Goal: Transaction & Acquisition: Book appointment/travel/reservation

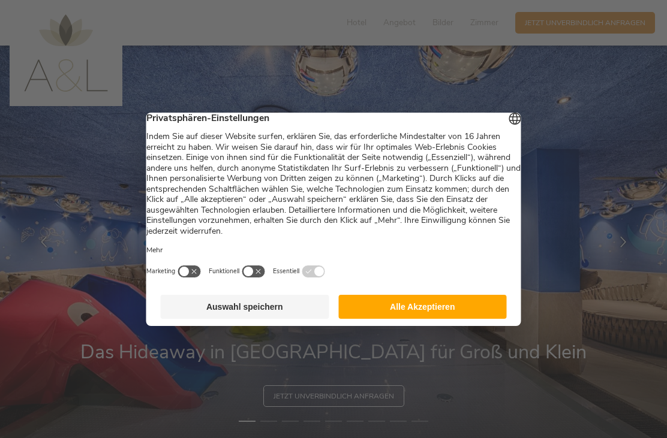
click at [295, 312] on button "Auswahl speichern" at bounding box center [245, 307] width 169 height 24
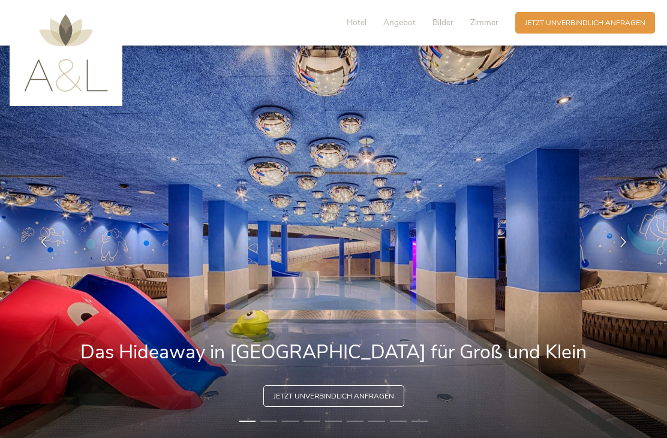
click at [612, 26] on span "Jetzt unverbindlich anfragen" at bounding box center [585, 23] width 121 height 10
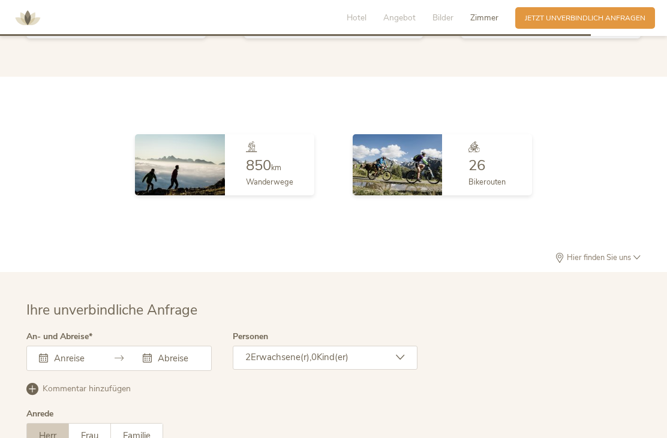
scroll to position [2517, 0]
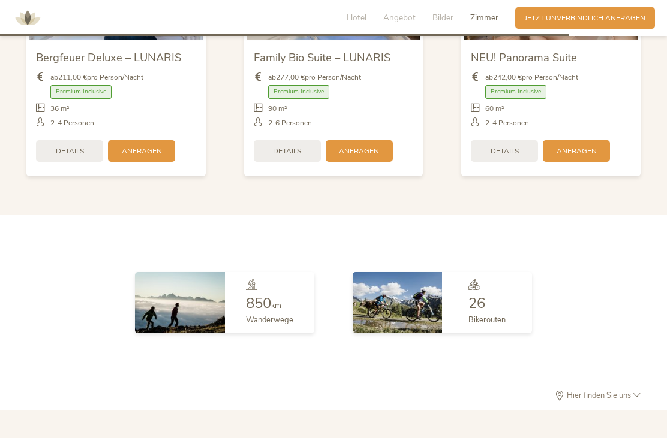
click at [23, 17] on img at bounding box center [28, 18] width 36 height 36
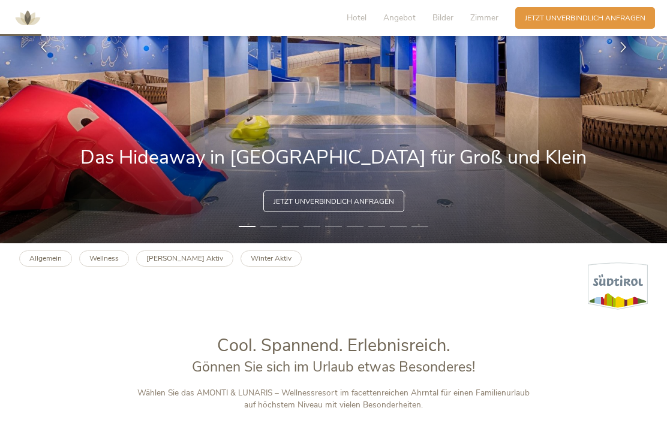
scroll to position [181, 0]
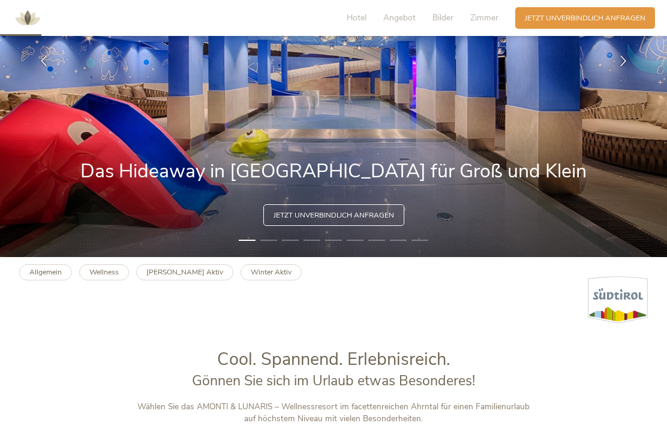
click at [269, 245] on li "2" at bounding box center [268, 241] width 17 height 10
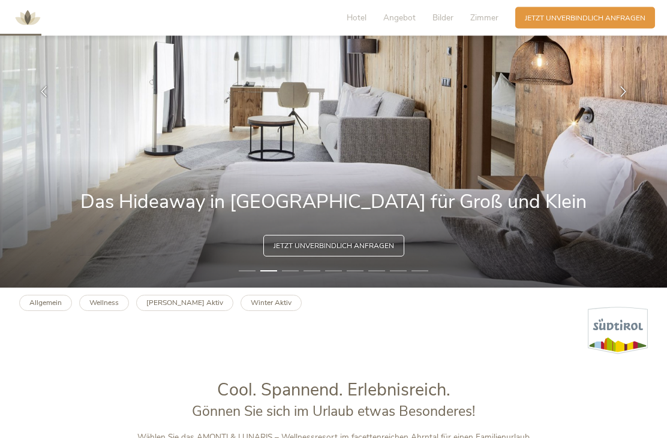
scroll to position [116, 0]
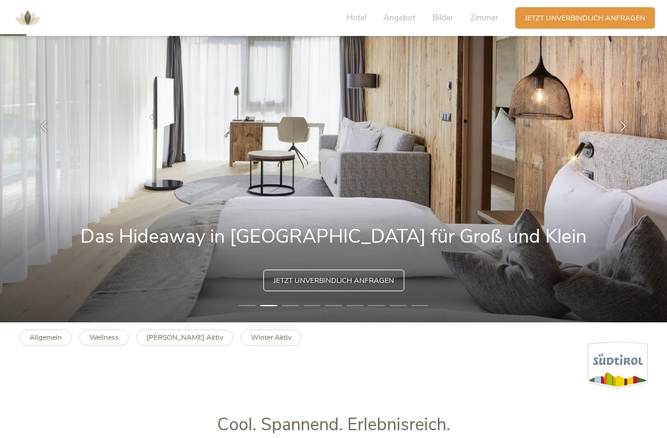
click at [294, 311] on li "3" at bounding box center [290, 306] width 17 height 10
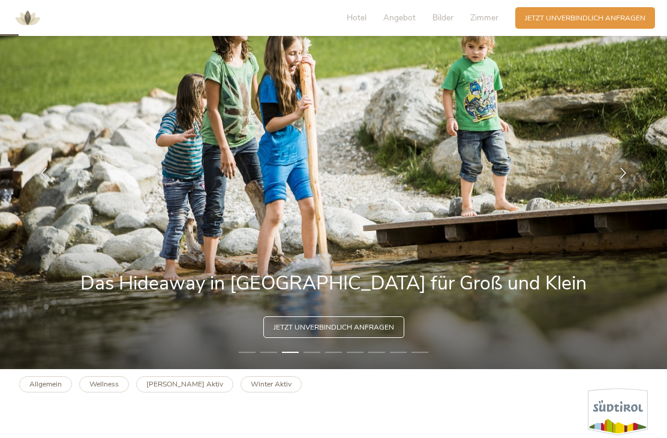
scroll to position [70, 0]
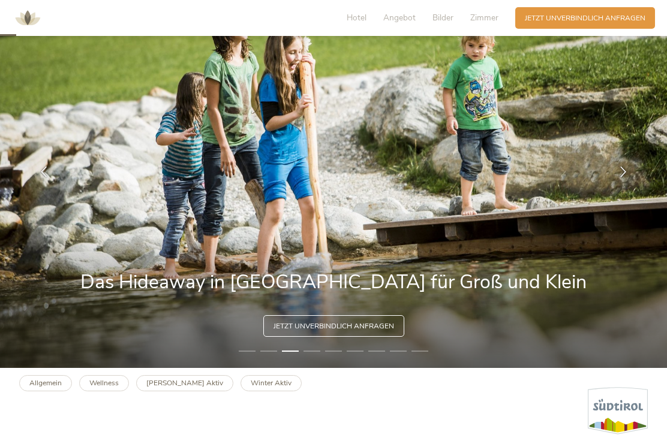
click at [316, 356] on li "4" at bounding box center [311, 352] width 17 height 10
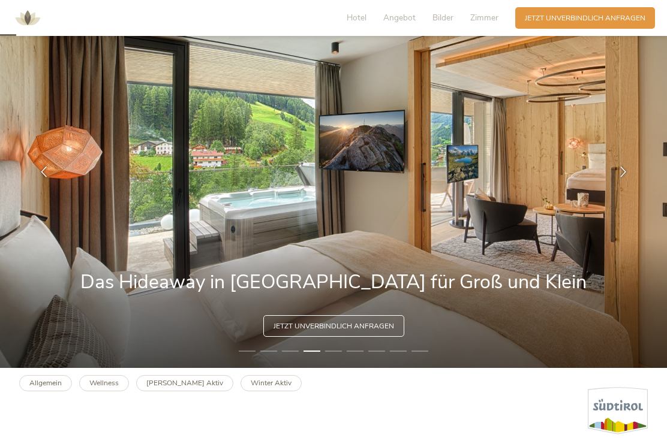
click at [336, 368] on img at bounding box center [333, 171] width 667 height 393
click at [338, 356] on li "5" at bounding box center [333, 352] width 17 height 10
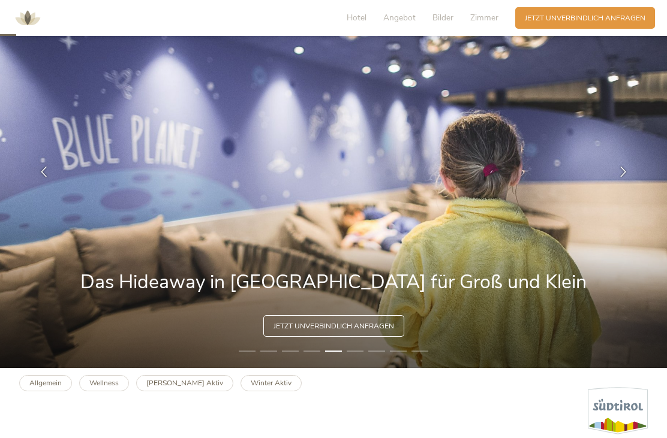
click at [359, 356] on li "6" at bounding box center [355, 352] width 17 height 10
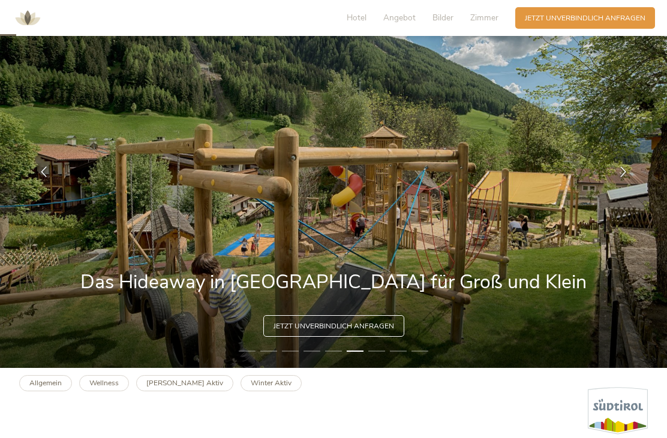
click at [379, 356] on li "7" at bounding box center [376, 352] width 17 height 10
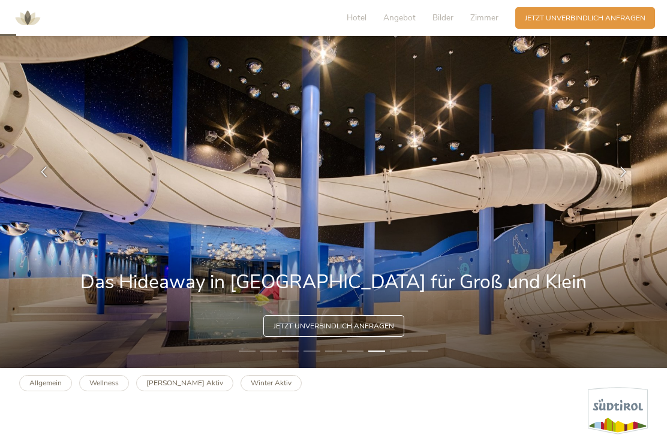
click at [400, 356] on li "8" at bounding box center [398, 352] width 17 height 10
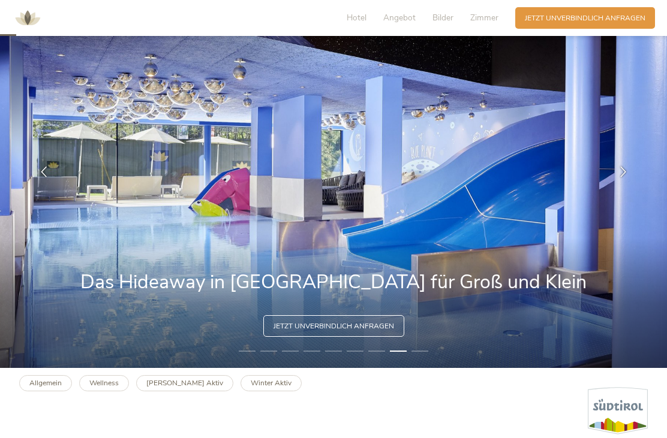
click at [416, 356] on li "9" at bounding box center [419, 352] width 17 height 10
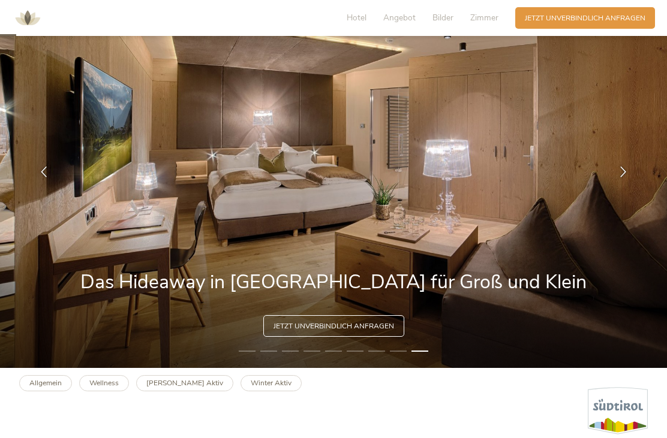
click at [619, 177] on icon at bounding box center [623, 171] width 11 height 11
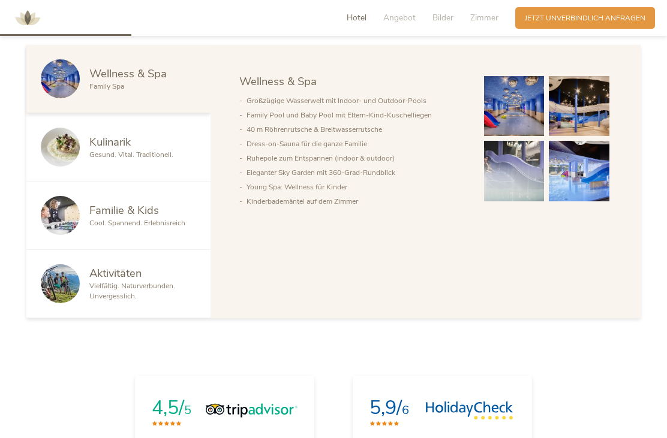
scroll to position [618, 0]
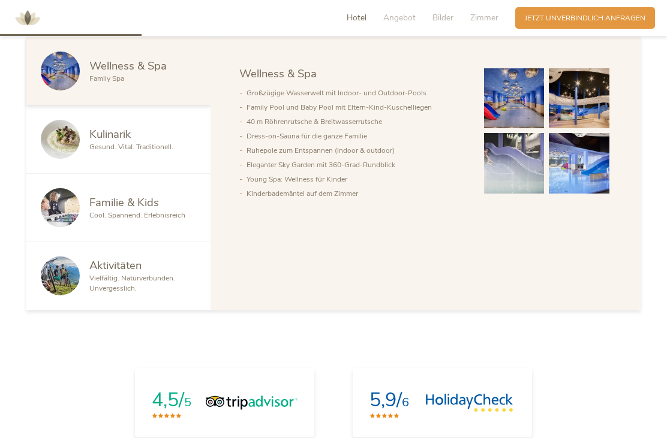
click at [64, 159] on img at bounding box center [60, 139] width 39 height 39
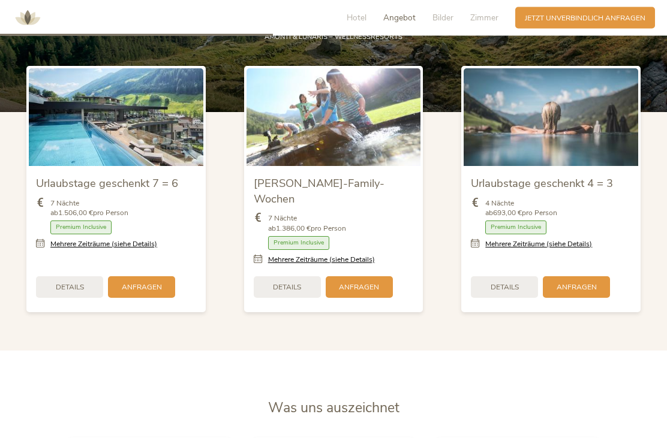
scroll to position [1193, 0]
click at [59, 298] on div "Details" at bounding box center [69, 287] width 67 height 22
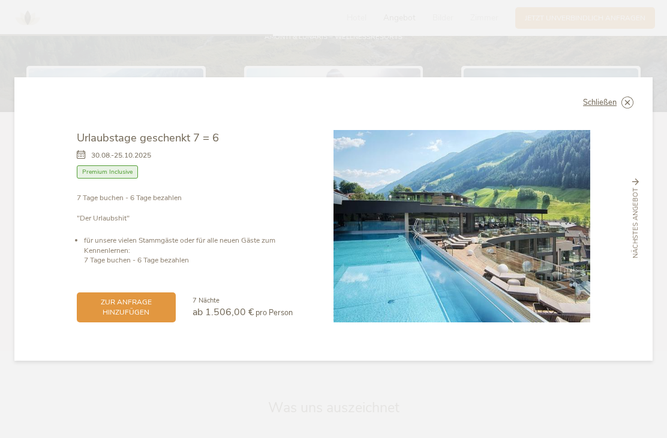
click at [635, 219] on span "nächstes Angebot" at bounding box center [636, 223] width 10 height 71
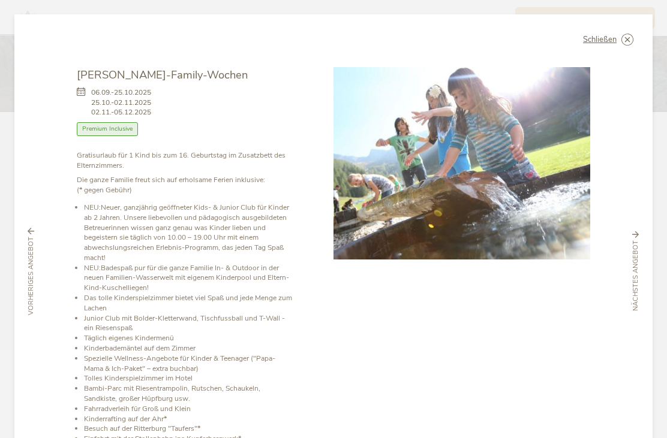
click at [646, 251] on div "nächstes Angebot" at bounding box center [635, 272] width 23 height 80
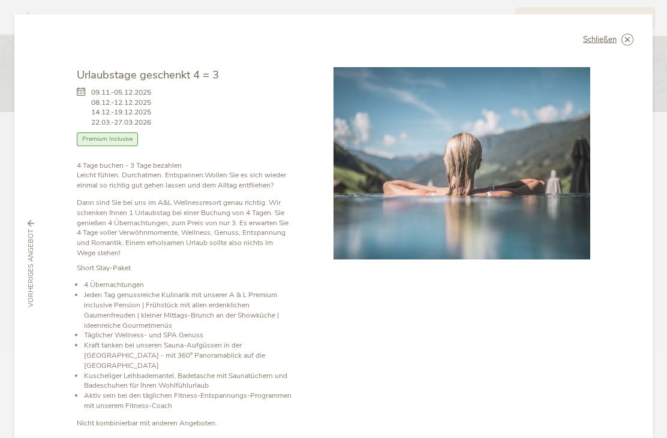
click at [637, 32] on div "Schließen Urlaubstage geschenkt 4 = 3 09.11.-05.12.2025 08.12.-12.12.2025 Halbp…" at bounding box center [333, 263] width 638 height 499
click at [0, 0] on icon at bounding box center [0, 0] width 0 height 0
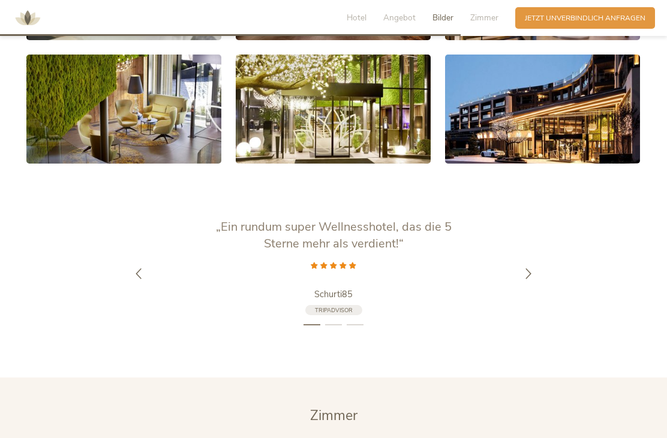
scroll to position [2011, 0]
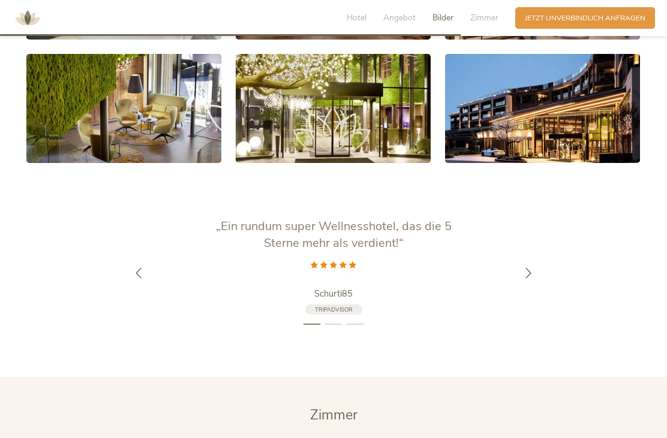
click at [541, 282] on div at bounding box center [528, 273] width 30 height 30
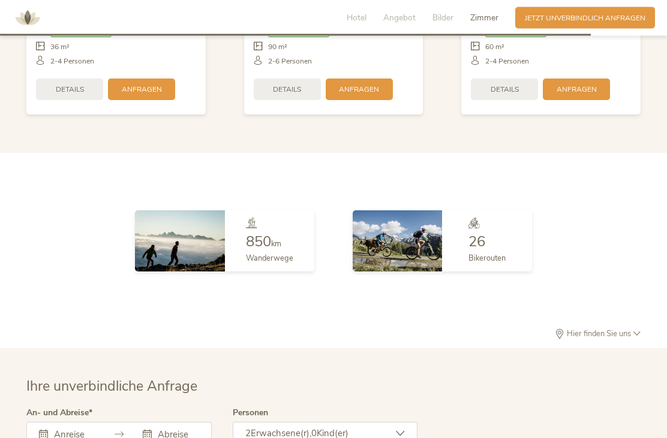
scroll to position [2596, 0]
click at [507, 95] on span "Details" at bounding box center [505, 90] width 28 height 10
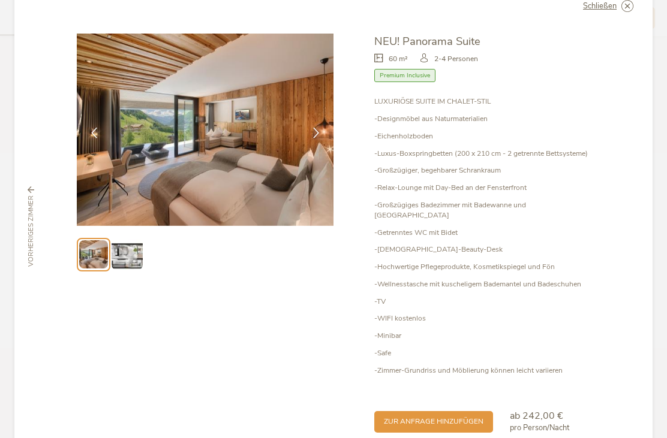
scroll to position [33, 0]
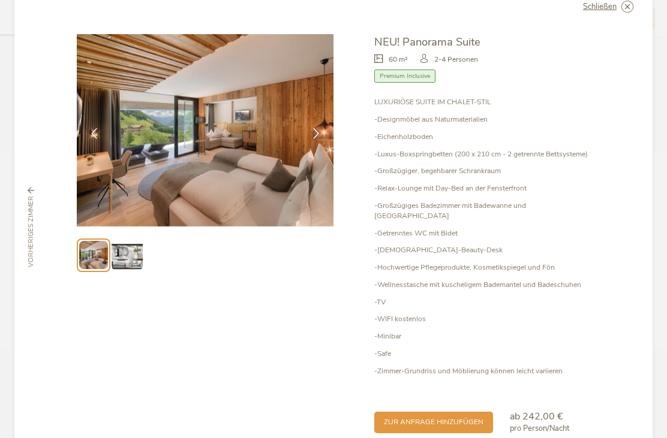
click at [130, 248] on img at bounding box center [127, 255] width 31 height 31
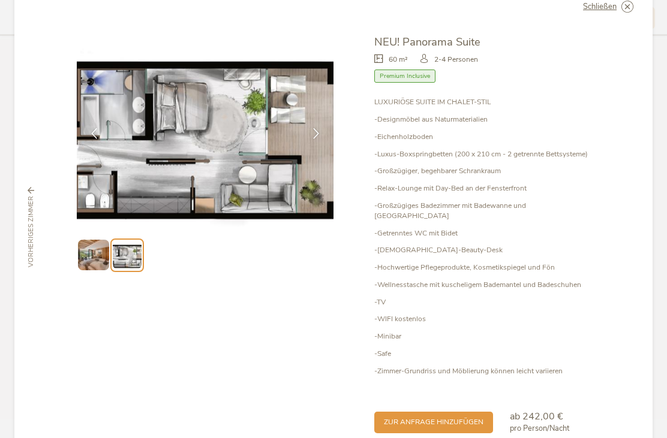
scroll to position [2930, 0]
click at [0, 0] on icon at bounding box center [0, 0] width 0 height 0
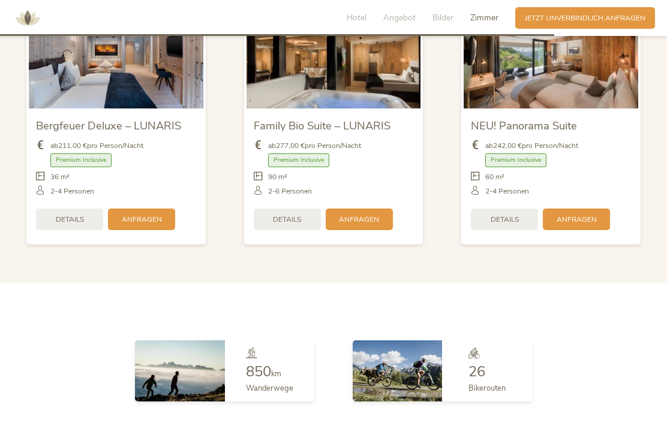
click at [490, 17] on span "Zimmer" at bounding box center [484, 17] width 28 height 11
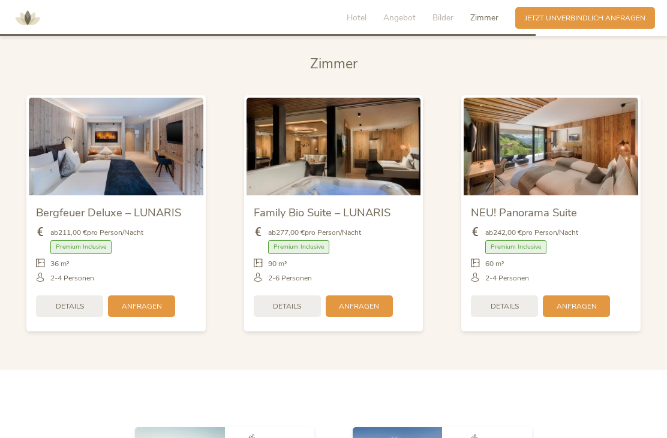
scroll to position [2372, 0]
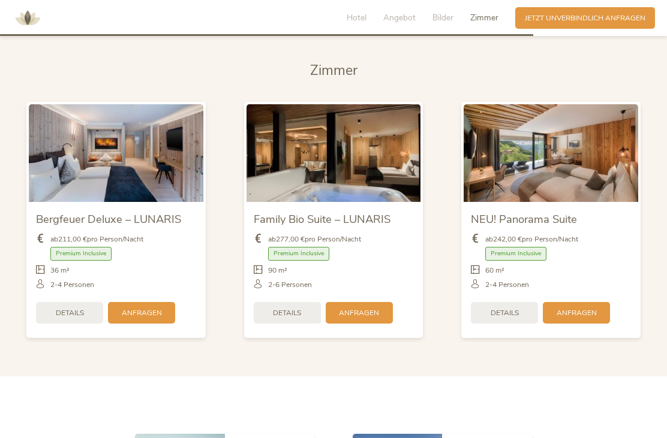
click at [483, 22] on span "Zimmer" at bounding box center [484, 17] width 28 height 11
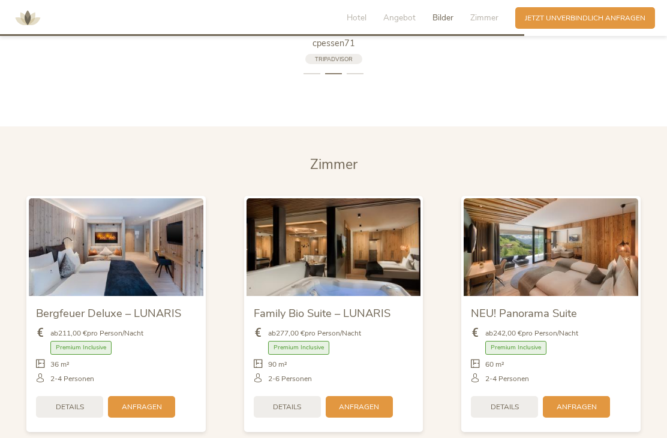
scroll to position [2312, 0]
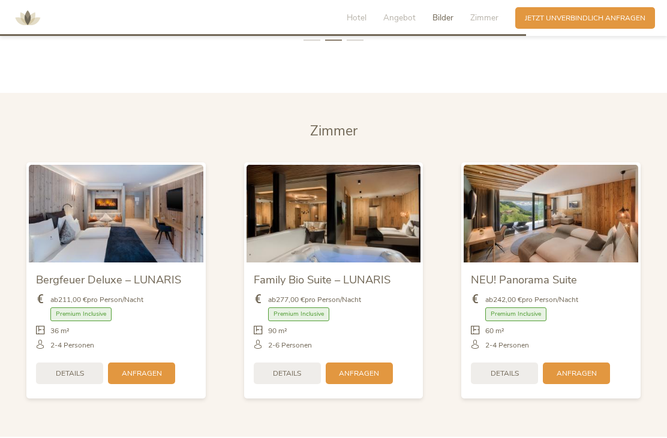
click at [592, 379] on span "Anfragen" at bounding box center [576, 374] width 40 height 10
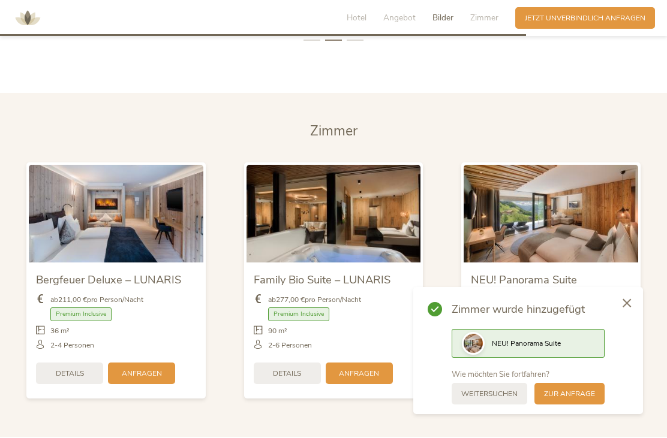
click at [594, 399] on span "zur Anfrage" at bounding box center [569, 394] width 51 height 10
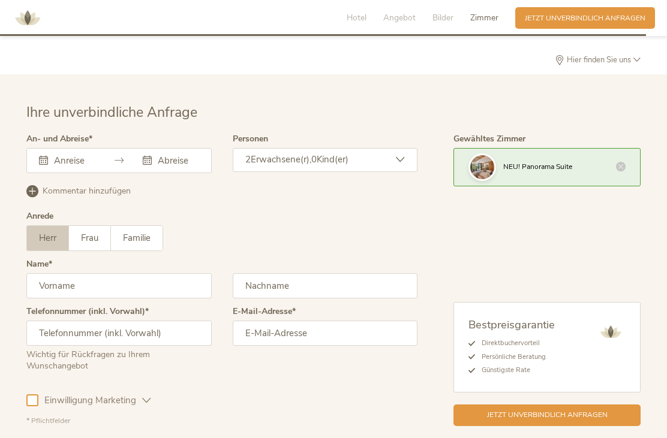
scroll to position [2930, 0]
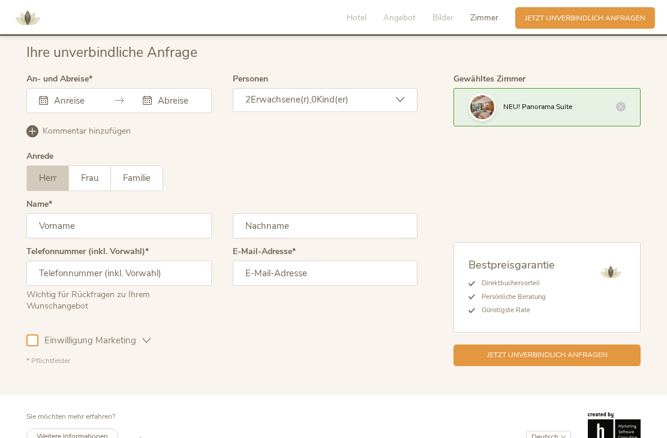
click at [26, 13] on img at bounding box center [28, 18] width 36 height 36
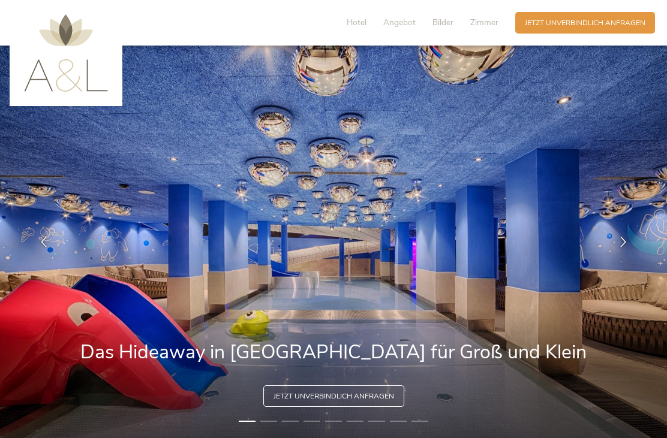
click at [359, 22] on span "Hotel" at bounding box center [357, 22] width 20 height 11
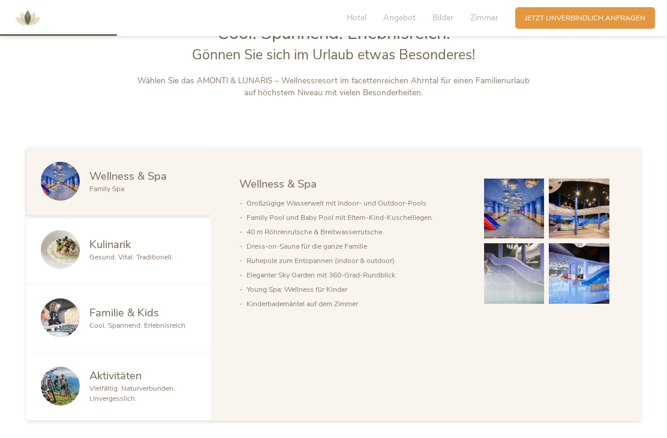
scroll to position [519, 0]
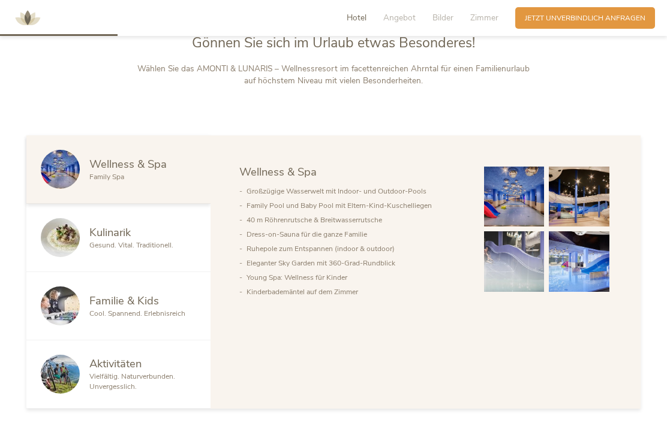
click at [407, 15] on span "Angebot" at bounding box center [399, 17] width 32 height 11
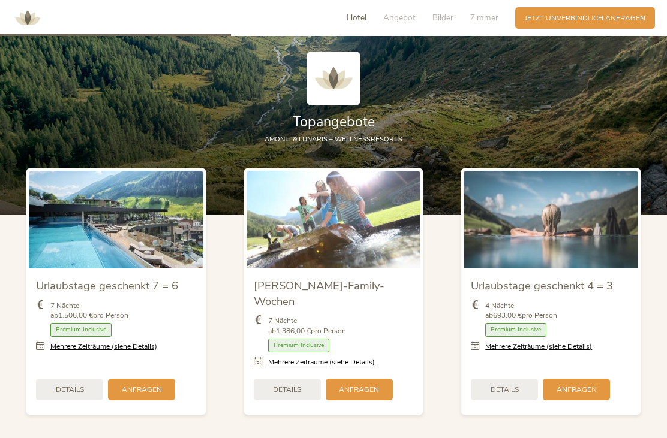
scroll to position [1102, 0]
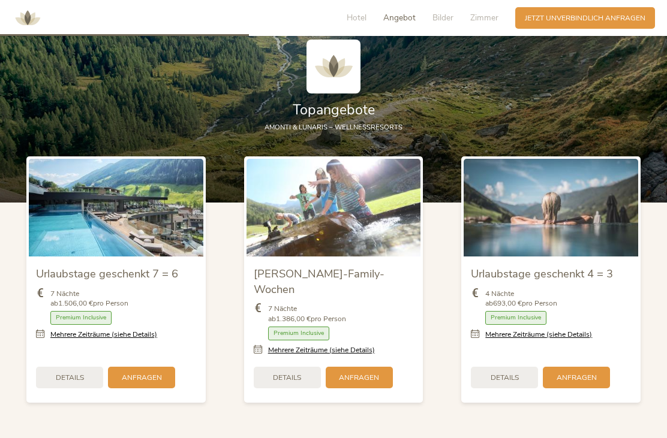
click at [441, 22] on span "Bilder" at bounding box center [442, 17] width 21 height 11
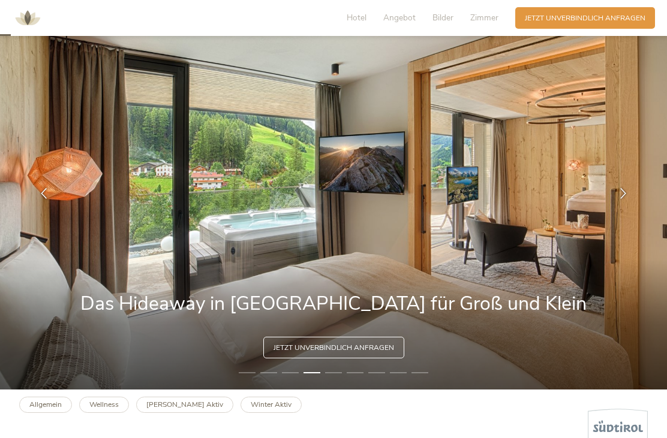
scroll to position [0, 0]
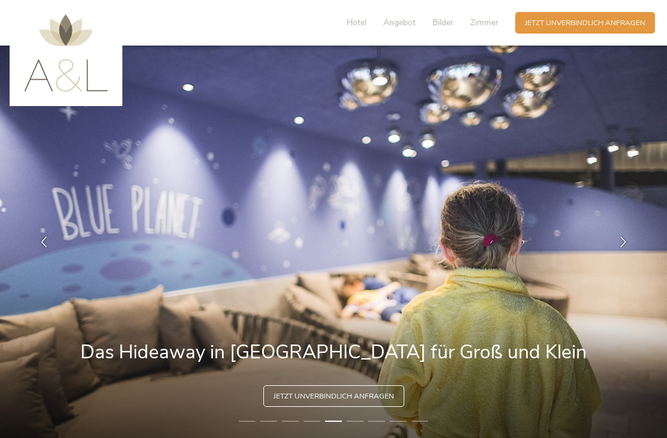
click at [54, 67] on img at bounding box center [66, 52] width 84 height 77
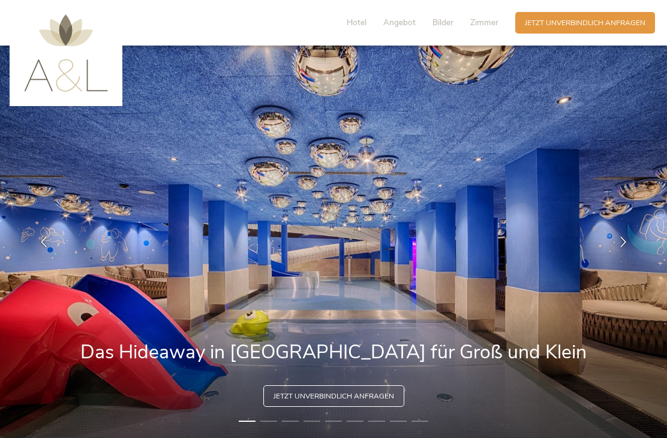
click at [360, 14] on div "Hotel Angebot Bilder Zimmer" at bounding box center [425, 23] width 180 height 22
click at [366, 23] on span "Hotel" at bounding box center [357, 22] width 20 height 11
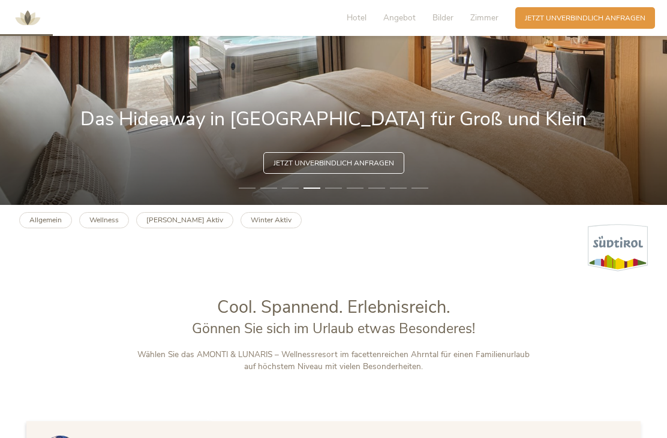
scroll to position [232, 0]
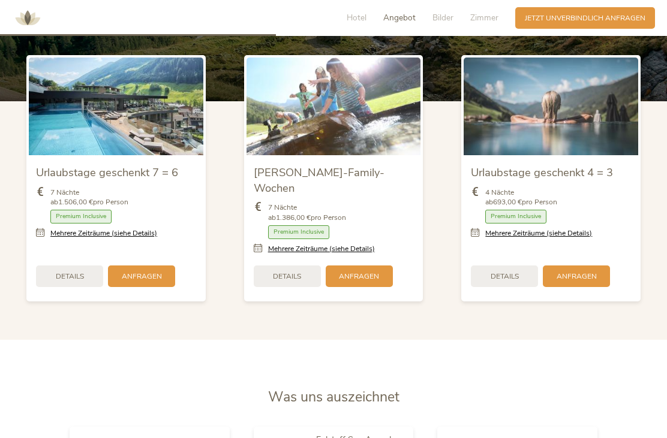
scroll to position [1204, 0]
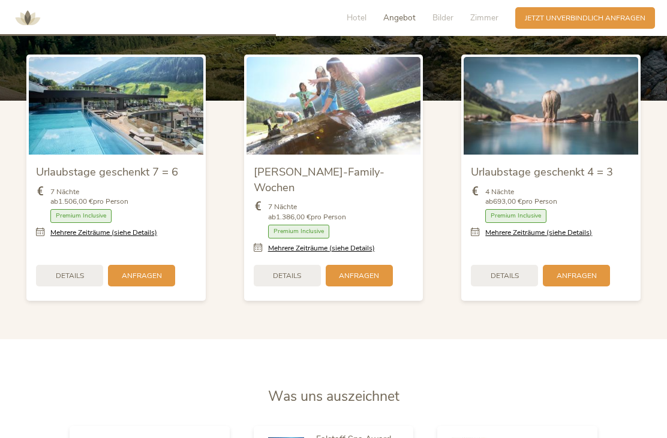
click at [525, 223] on span "Premium Inclusive" at bounding box center [515, 216] width 61 height 14
click at [531, 223] on span "Premium Inclusive" at bounding box center [515, 216] width 61 height 14
click at [577, 238] on link "Mehrere Zeiträume (siehe Details)" at bounding box center [538, 233] width 107 height 10
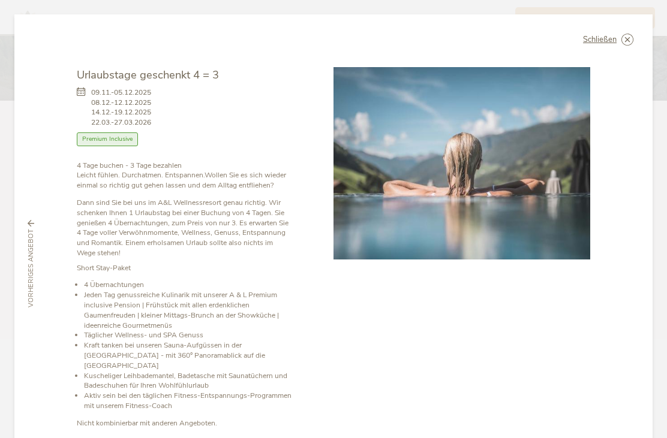
click at [0, 0] on icon at bounding box center [0, 0] width 0 height 0
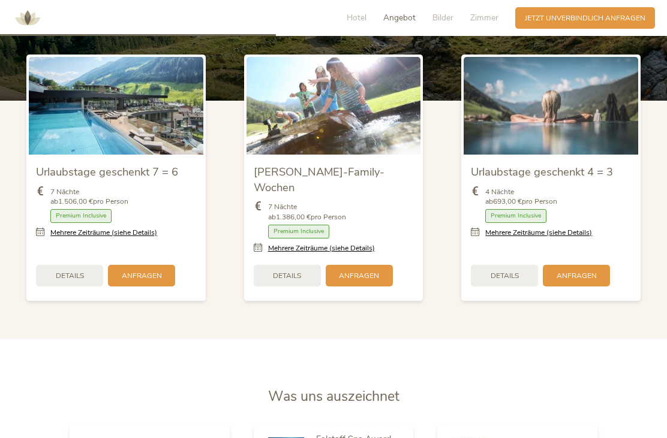
click at [154, 238] on link "Mehrere Zeiträume (siehe Details)" at bounding box center [103, 233] width 107 height 10
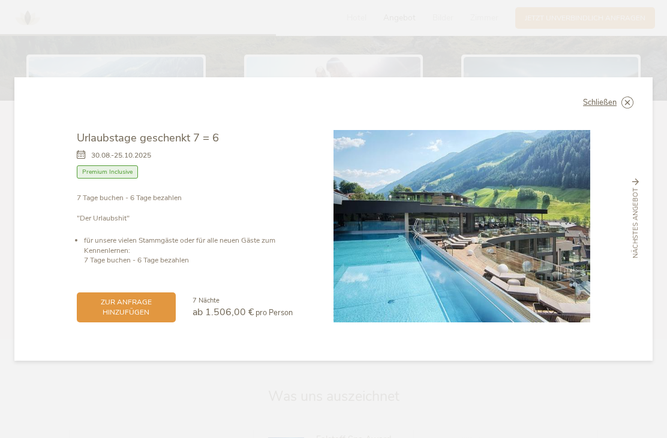
click at [89, 179] on span "Premium Inclusive" at bounding box center [107, 173] width 61 height 14
click at [0, 0] on icon at bounding box center [0, 0] width 0 height 0
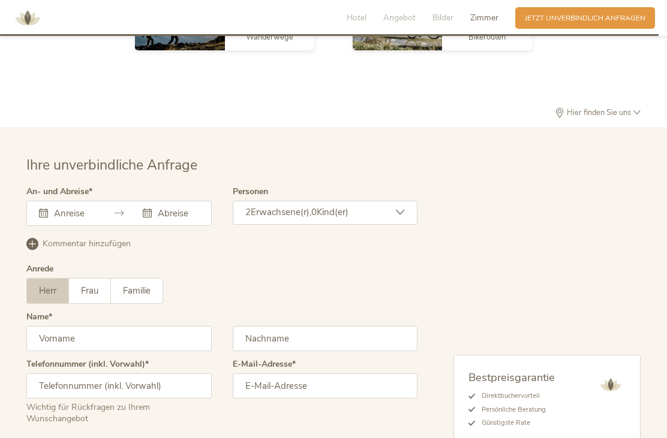
scroll to position [2913, 0]
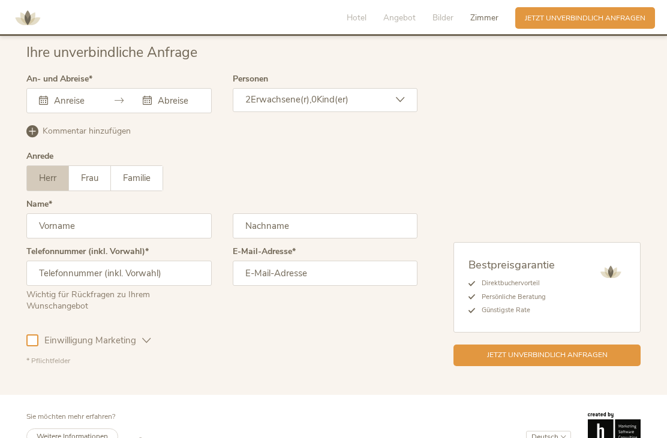
click at [59, 438] on span "Weitere Informationen" at bounding box center [72, 437] width 71 height 10
